Goal: Transaction & Acquisition: Download file/media

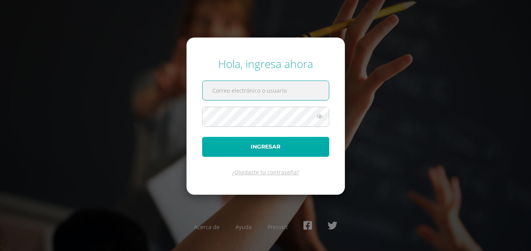
type input "[PERSON_NAME][EMAIL_ADDRESS][PERSON_NAME][DOMAIN_NAME]"
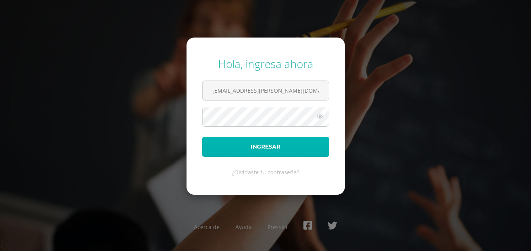
click at [256, 145] on button "Ingresar" at bounding box center [265, 147] width 127 height 20
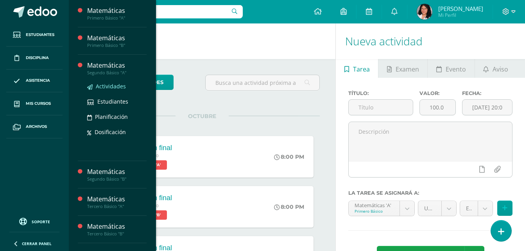
click at [116, 85] on span "Actividades" at bounding box center [111, 86] width 30 height 7
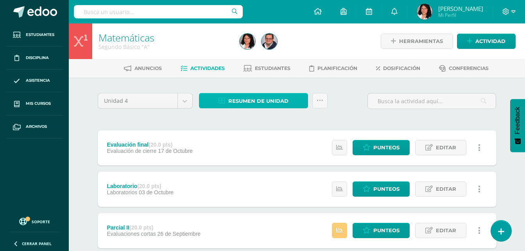
click at [284, 99] on span "Resumen de unidad" at bounding box center [258, 101] width 60 height 14
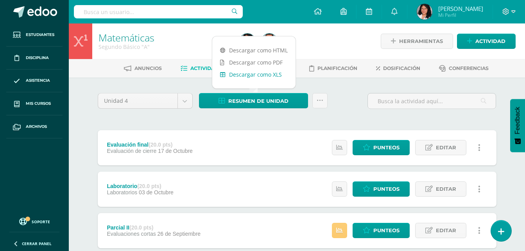
click at [273, 77] on link "Descargar como XLS" at bounding box center [253, 74] width 83 height 12
click at [180, 100] on body "Estudiantes Disciplina Asistencia Mis cursos Archivos Soporte Ayuda Reportar un…" at bounding box center [262, 212] width 525 height 425
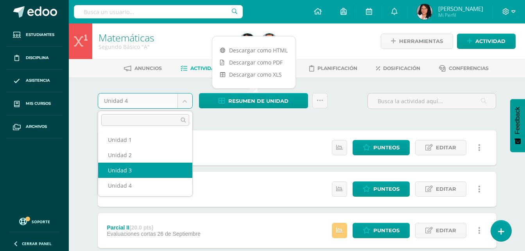
select select "Unidad 3"
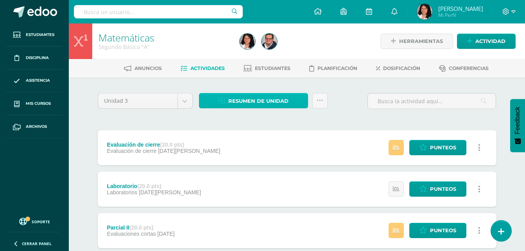
click at [260, 102] on span "Resumen de unidad" at bounding box center [258, 101] width 60 height 14
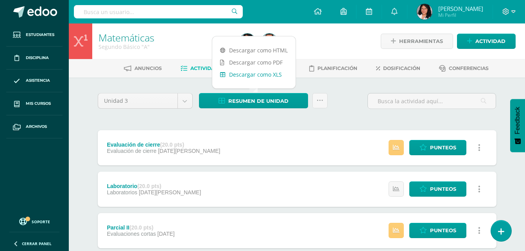
click at [253, 76] on link "Descargar como XLS" at bounding box center [253, 74] width 83 height 12
click at [185, 97] on body "Estudiantes Disciplina Asistencia Mis cursos Archivos Soporte Ayuda Reportar un…" at bounding box center [262, 212] width 525 height 425
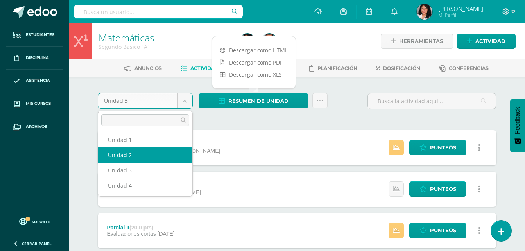
select select "Unidad 2"
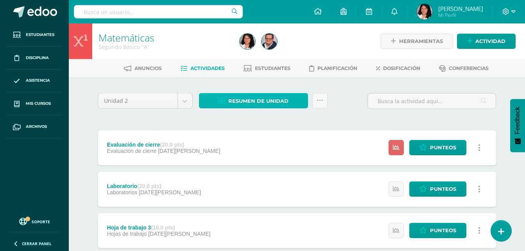
click at [263, 99] on span "Resumen de unidad" at bounding box center [258, 101] width 60 height 14
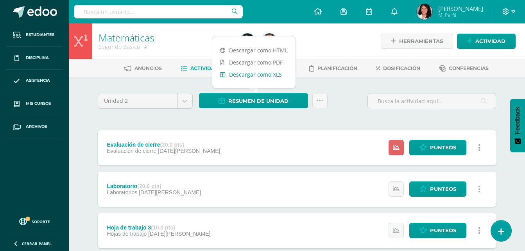
click at [249, 76] on link "Descargar como XLS" at bounding box center [253, 74] width 83 height 12
click at [181, 99] on body "Estudiantes Disciplina Asistencia Mis cursos Archivos Soporte Ayuda Reportar un…" at bounding box center [262, 233] width 525 height 466
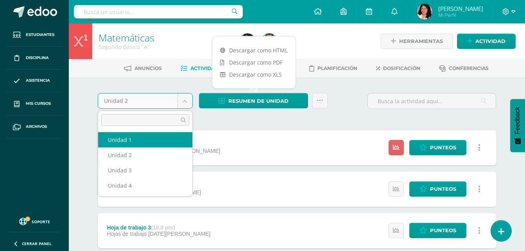
select select "Unidad 1"
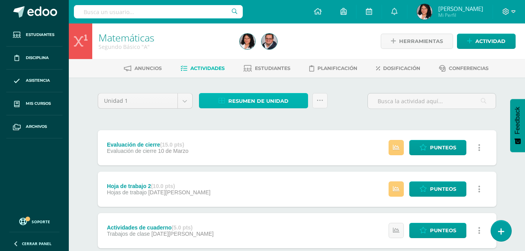
click at [235, 102] on span "Resumen de unidad" at bounding box center [258, 101] width 60 height 14
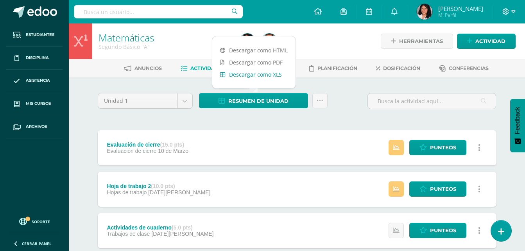
click at [235, 73] on link "Descargar como XLS" at bounding box center [253, 74] width 83 height 12
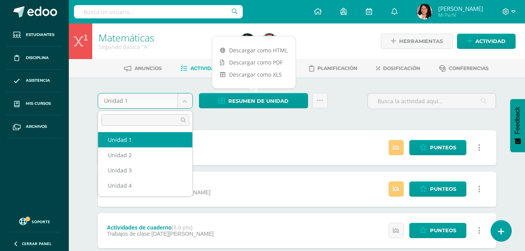
click at [184, 107] on body "Estudiantes Disciplina Asistencia Mis cursos Archivos Soporte Ayuda Reportar un…" at bounding box center [262, 254] width 525 height 508
click at [30, 101] on body "Estudiantes Disciplina Asistencia Mis cursos Archivos Soporte Ayuda Reportar un…" at bounding box center [262, 254] width 525 height 508
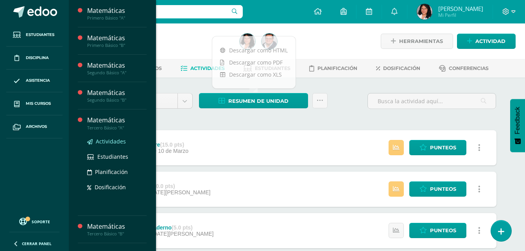
click at [113, 141] on span "Actividades" at bounding box center [111, 141] width 30 height 7
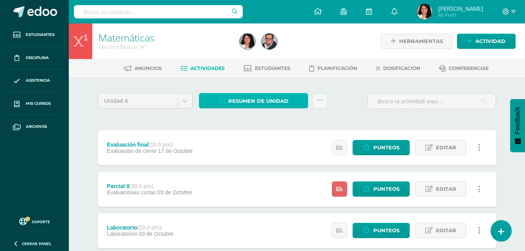
click at [254, 101] on span "Resumen de unidad" at bounding box center [258, 101] width 60 height 14
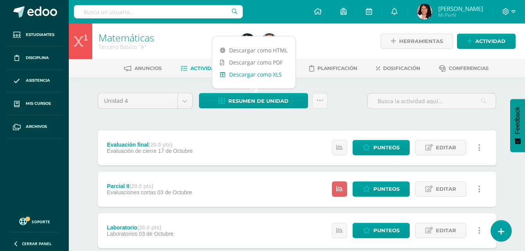
click at [260, 72] on link "Descargar como XLS" at bounding box center [253, 74] width 83 height 12
click at [184, 100] on body "Estudiantes Disciplina Asistencia Mis cursos Archivos Soporte Ayuda Reportar un…" at bounding box center [262, 212] width 525 height 425
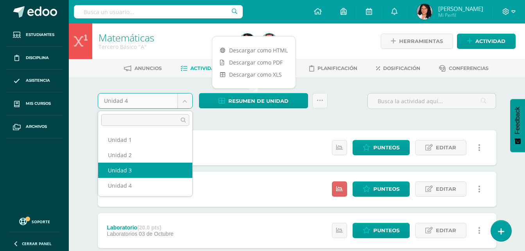
select select "Unidad 3"
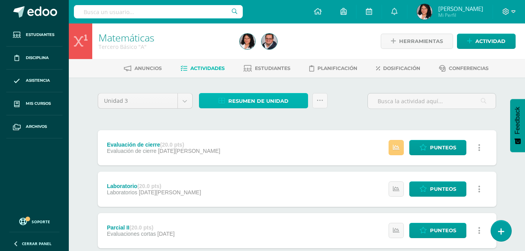
click at [256, 103] on span "Resumen de unidad" at bounding box center [258, 101] width 60 height 14
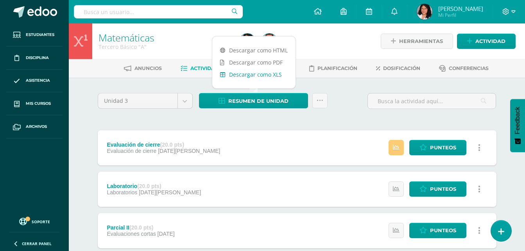
click at [243, 77] on link "Descargar como XLS" at bounding box center [253, 74] width 83 height 12
click at [188, 99] on body "Estudiantes Disciplina Asistencia Mis cursos Archivos Soporte Ayuda Reportar un…" at bounding box center [262, 212] width 525 height 425
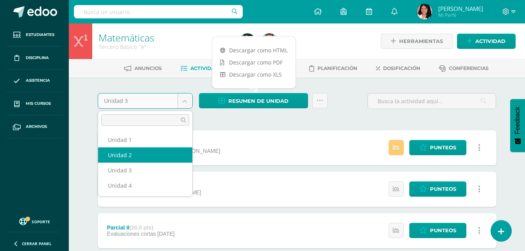
select select "Unidad 2"
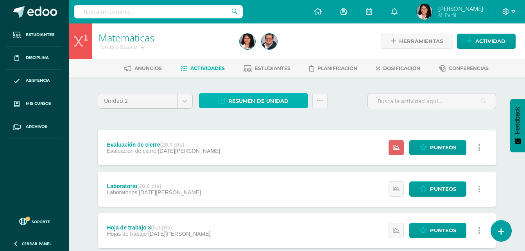
click at [279, 101] on span "Resumen de unidad" at bounding box center [258, 101] width 60 height 14
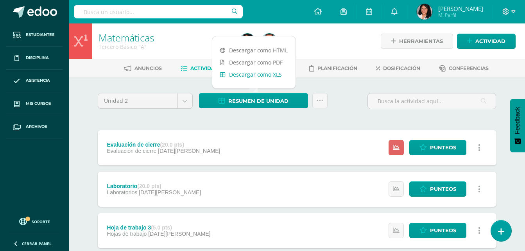
click at [244, 72] on link "Descargar como XLS" at bounding box center [253, 74] width 83 height 12
click at [189, 99] on body "Estudiantes Disciplina Asistencia Mis cursos Archivos Soporte Ayuda Reportar un…" at bounding box center [262, 233] width 525 height 466
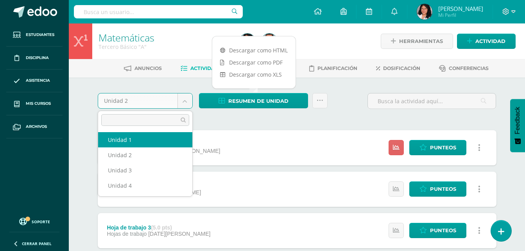
select select "Unidad 1"
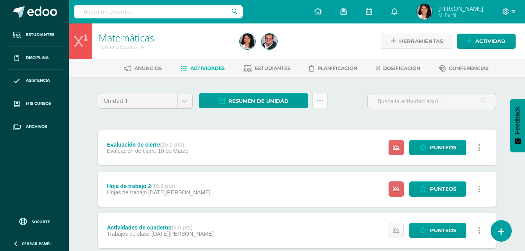
click at [321, 99] on icon at bounding box center [320, 100] width 7 height 7
click at [232, 101] on span "Resumen de unidad" at bounding box center [258, 101] width 60 height 14
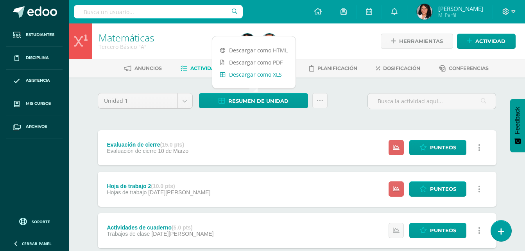
click at [241, 75] on link "Descargar como XLS" at bounding box center [253, 74] width 83 height 12
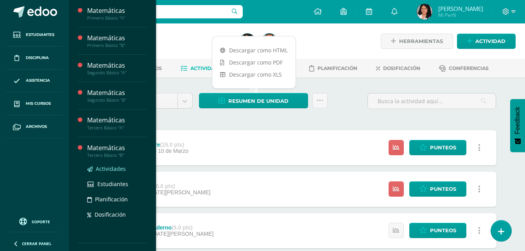
click at [115, 165] on link "Actividades" at bounding box center [116, 168] width 59 height 9
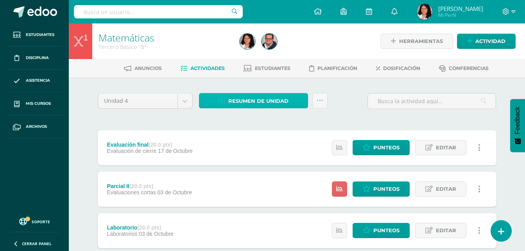
click at [237, 102] on span "Resumen de unidad" at bounding box center [258, 101] width 60 height 14
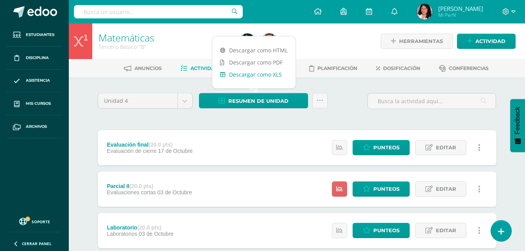
click at [245, 71] on link "Descargar como XLS" at bounding box center [253, 74] width 83 height 12
click at [190, 100] on body "Estudiantes Disciplina Asistencia Mis cursos Archivos Soporte Ayuda Reportar un…" at bounding box center [262, 212] width 525 height 425
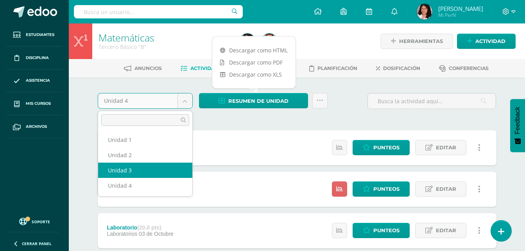
select select "Unidad 3"
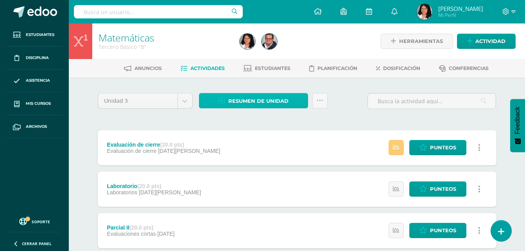
click at [251, 106] on span "Resumen de unidad" at bounding box center [258, 101] width 60 height 14
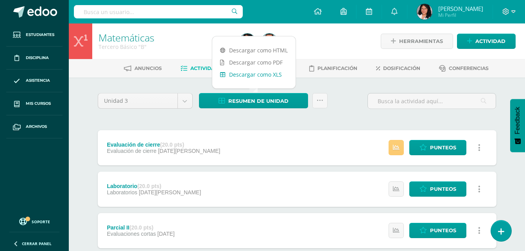
click at [252, 69] on link "Descargar como XLS" at bounding box center [253, 74] width 83 height 12
click at [185, 101] on body "Estudiantes Disciplina Asistencia Mis cursos Archivos Soporte Ayuda Reportar un…" at bounding box center [262, 212] width 525 height 425
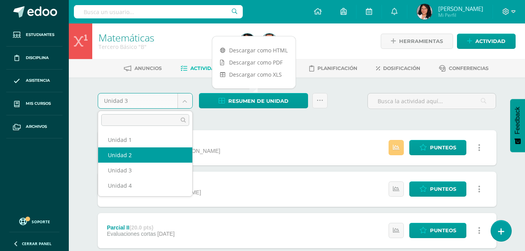
select select "Unidad 2"
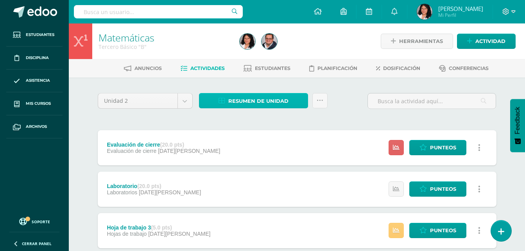
click at [261, 102] on span "Resumen de unidad" at bounding box center [258, 101] width 60 height 14
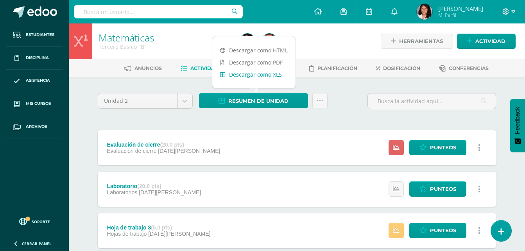
click at [248, 77] on link "Descargar como XLS" at bounding box center [253, 74] width 83 height 12
click at [183, 104] on body "Estudiantes Disciplina Asistencia Mis cursos Archivos Soporte Ayuda Reportar un…" at bounding box center [262, 233] width 525 height 466
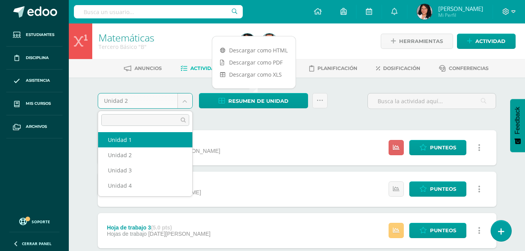
select select "Unidad 1"
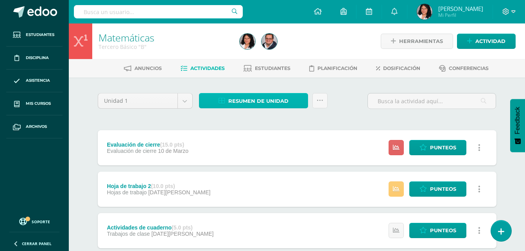
click at [228, 106] on span "Resumen de unidad" at bounding box center [258, 101] width 60 height 14
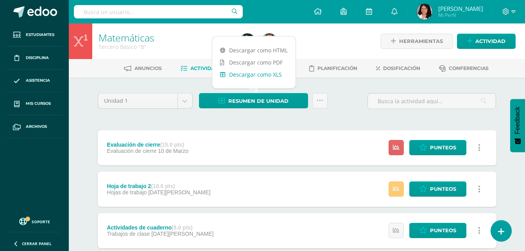
click at [249, 77] on link "Descargar como XLS" at bounding box center [253, 74] width 83 height 12
